Goal: Task Accomplishment & Management: Complete application form

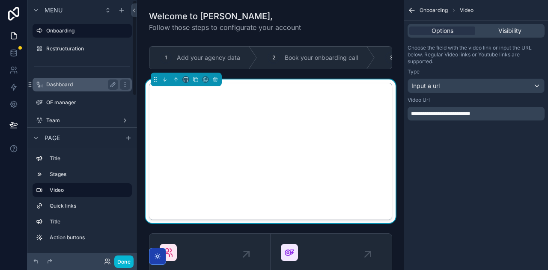
click at [66, 81] on label "Dashboard" at bounding box center [80, 84] width 68 height 7
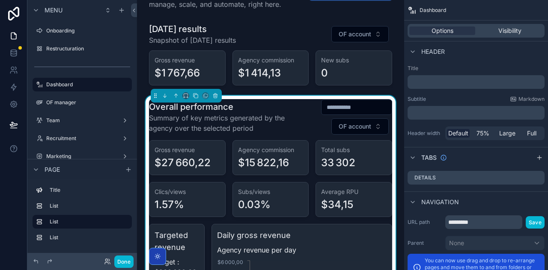
scroll to position [34, 0]
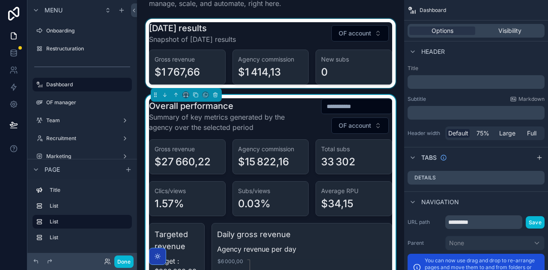
click at [280, 68] on div "scrollable content" at bounding box center [270, 53] width 253 height 69
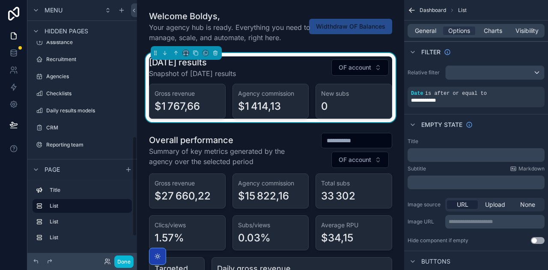
scroll to position [414, 0]
click at [125, 261] on button "Done" at bounding box center [123, 262] width 19 height 12
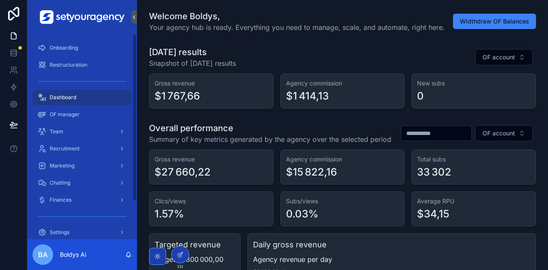
click at [242, 17] on h1 "Welcome Boldys," at bounding box center [297, 16] width 296 height 12
click at [15, 14] on icon at bounding box center [13, 14] width 17 height 14
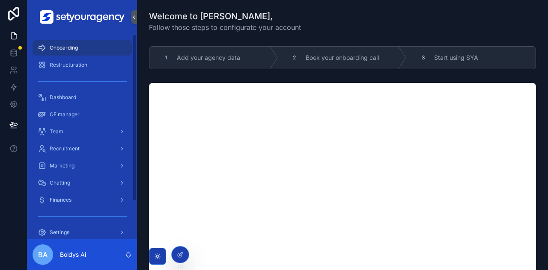
scroll to position [46, 0]
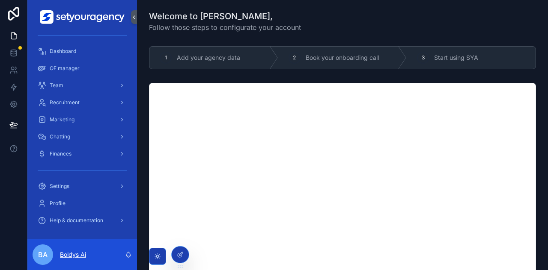
click at [74, 253] on p "Boldys Ai" at bounding box center [73, 255] width 26 height 9
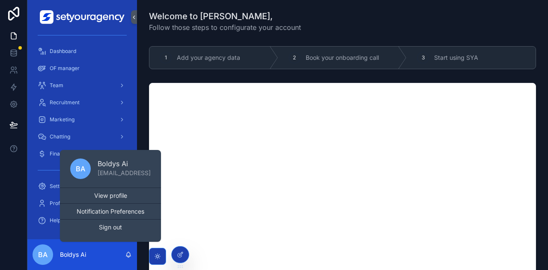
click at [12, 221] on div at bounding box center [13, 135] width 27 height 270
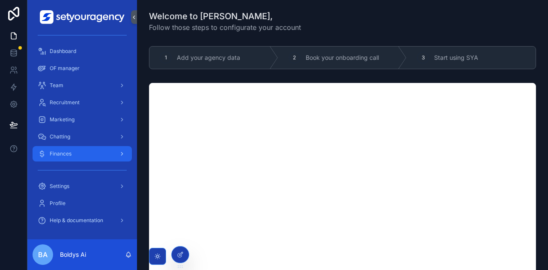
scroll to position [0, 0]
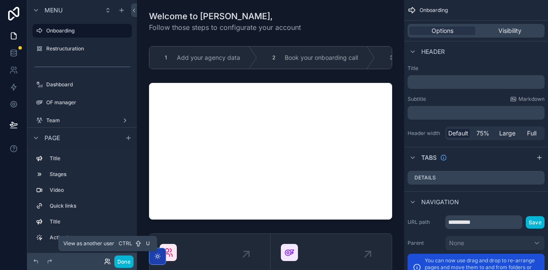
click at [106, 263] on icon at bounding box center [107, 261] width 7 height 7
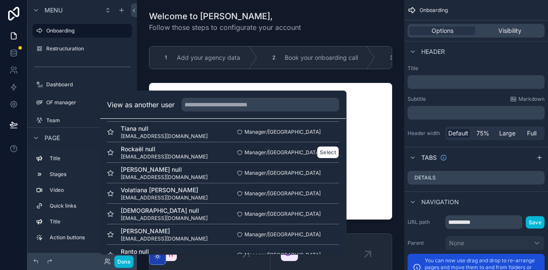
scroll to position [740, 0]
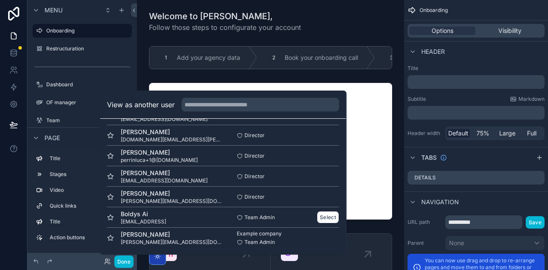
click at [163, 218] on div "Boldys Ai hello@boldys.ai" at bounding box center [165, 217] width 116 height 15
click at [327, 219] on button "Select" at bounding box center [328, 217] width 22 height 12
